Goal: Transaction & Acquisition: Purchase product/service

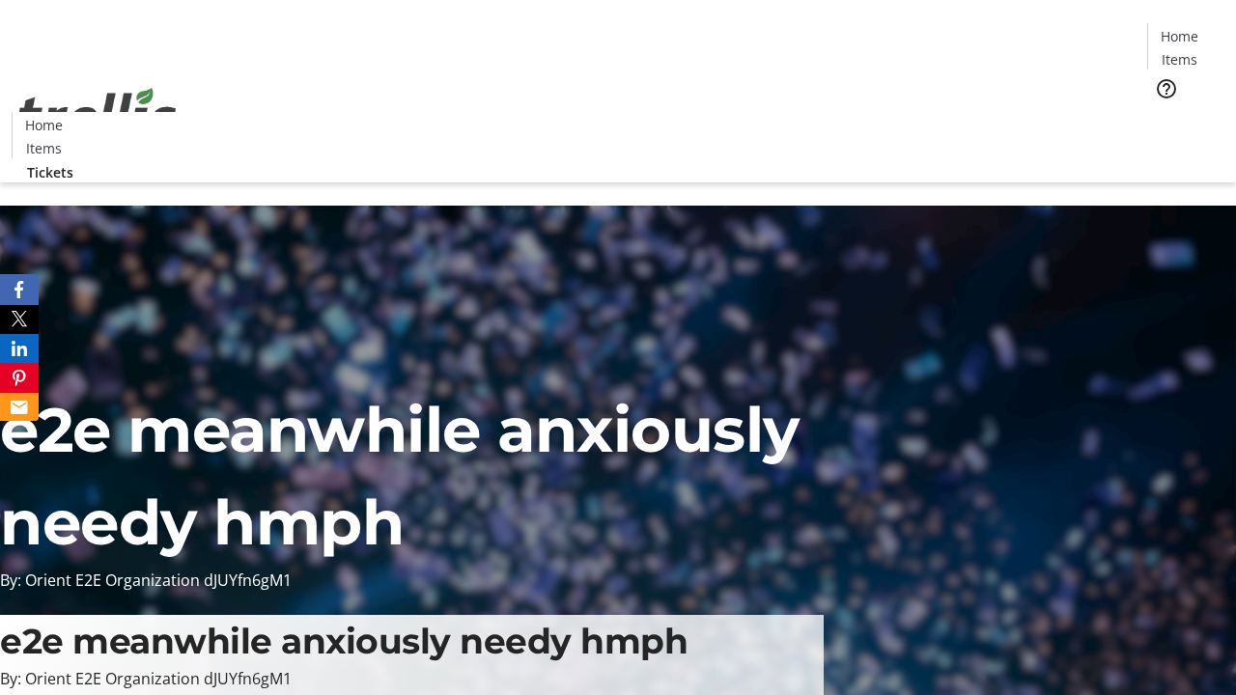
click at [1162, 112] on span "Tickets" at bounding box center [1185, 122] width 46 height 20
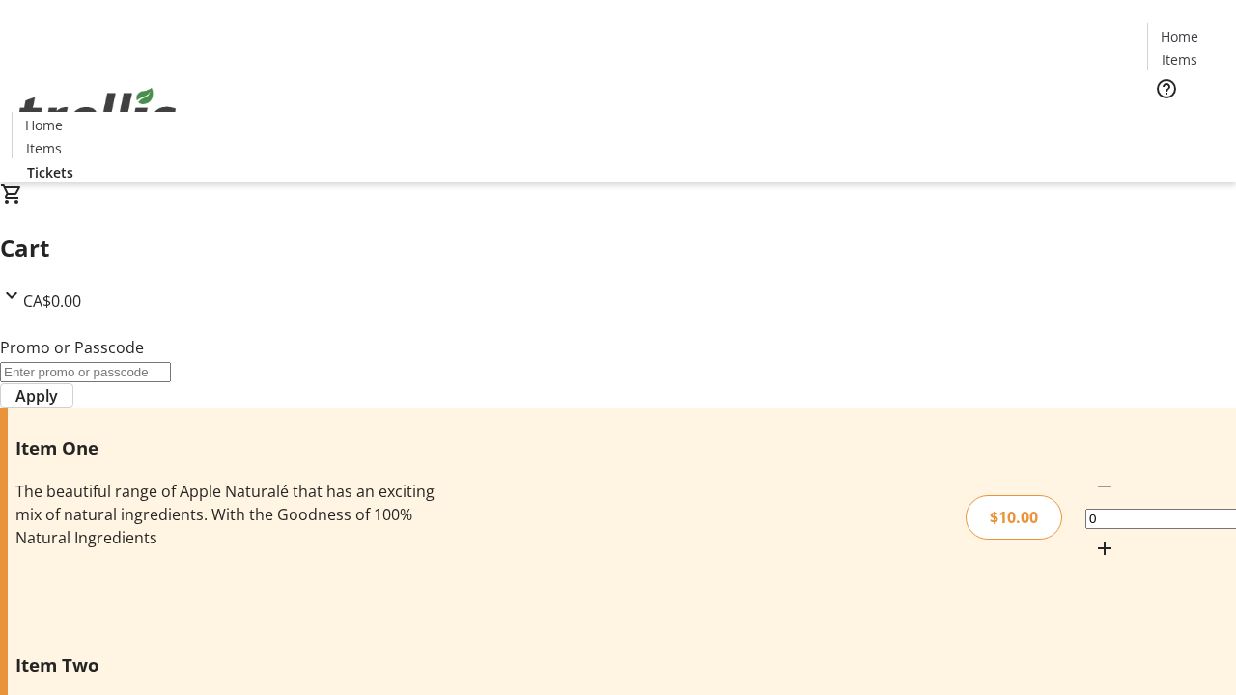
click at [1093, 537] on mat-icon "Increment by one" at bounding box center [1104, 548] width 23 height 23
type input "1"
